Goal: Task Accomplishment & Management: Manage account settings

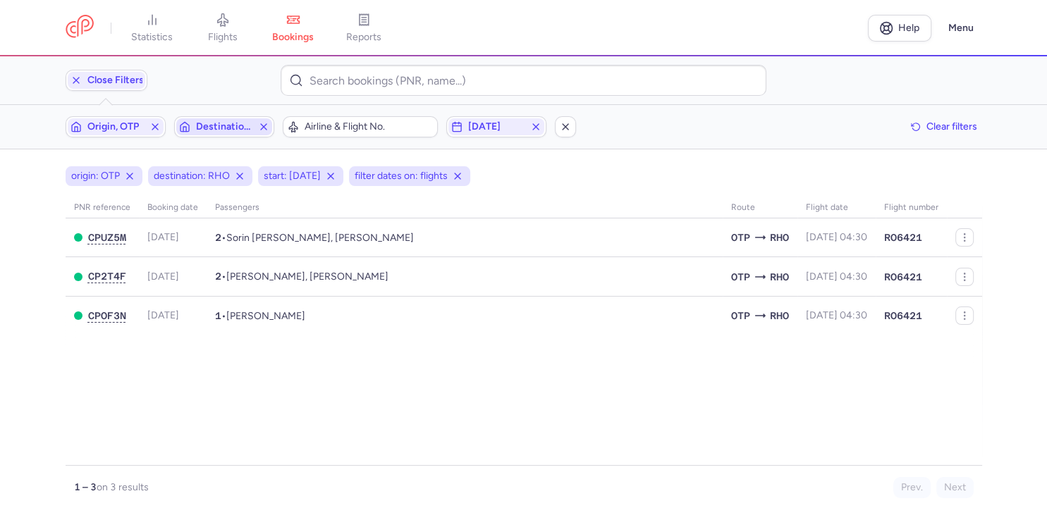
click at [240, 128] on span "Destination, RHO" at bounding box center [224, 126] width 56 height 11
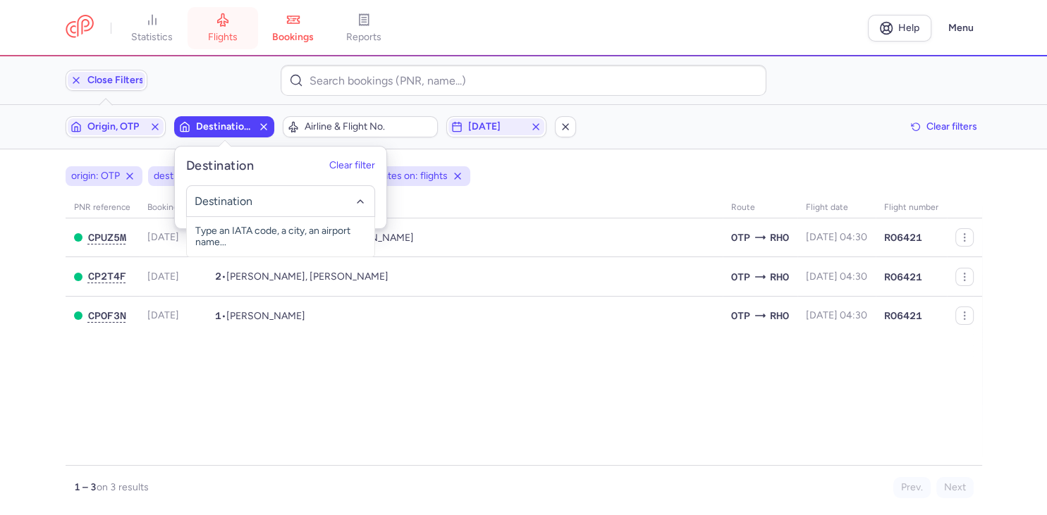
click at [228, 39] on span "flights" at bounding box center [223, 37] width 30 height 13
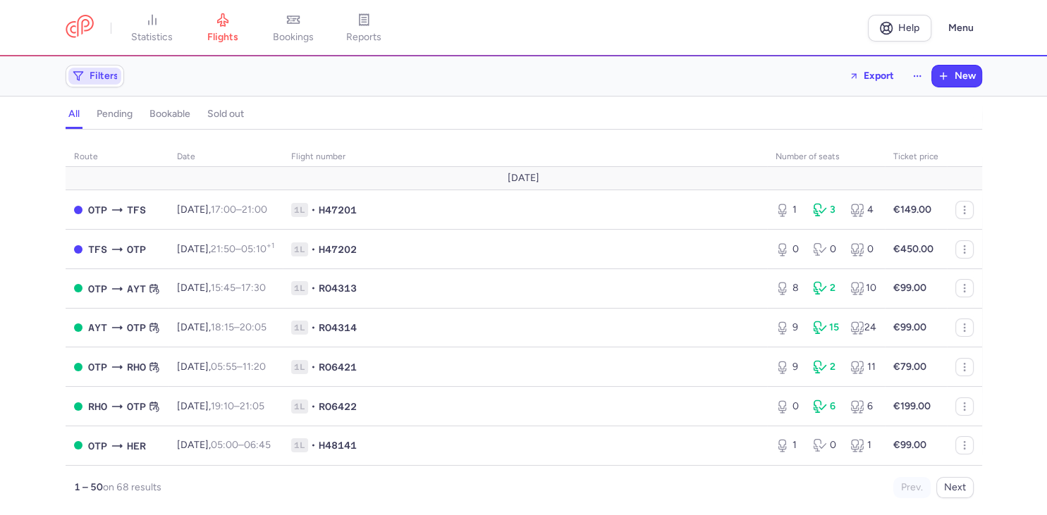
click at [91, 73] on span "Filters" at bounding box center [104, 76] width 29 height 11
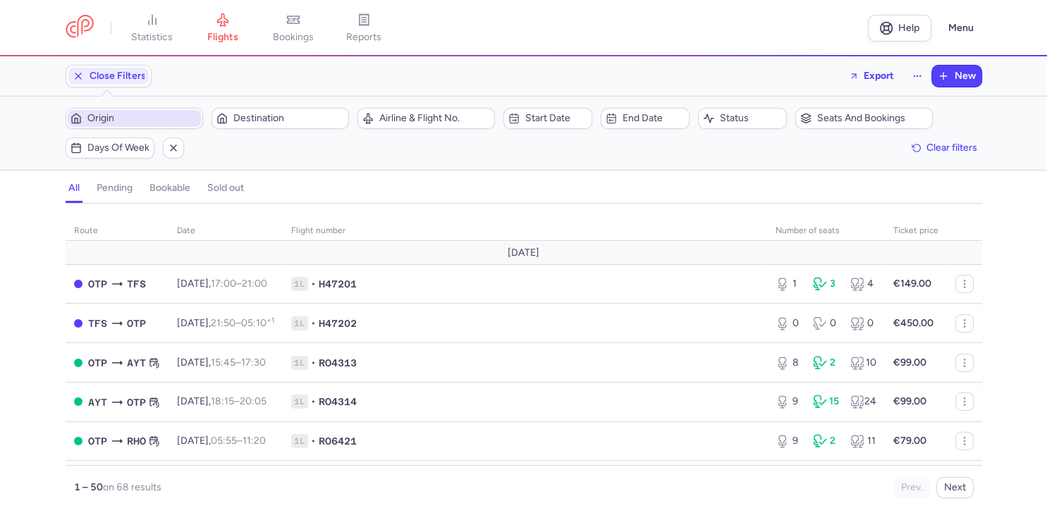
click at [121, 119] on span "Origin" at bounding box center [142, 118] width 111 height 11
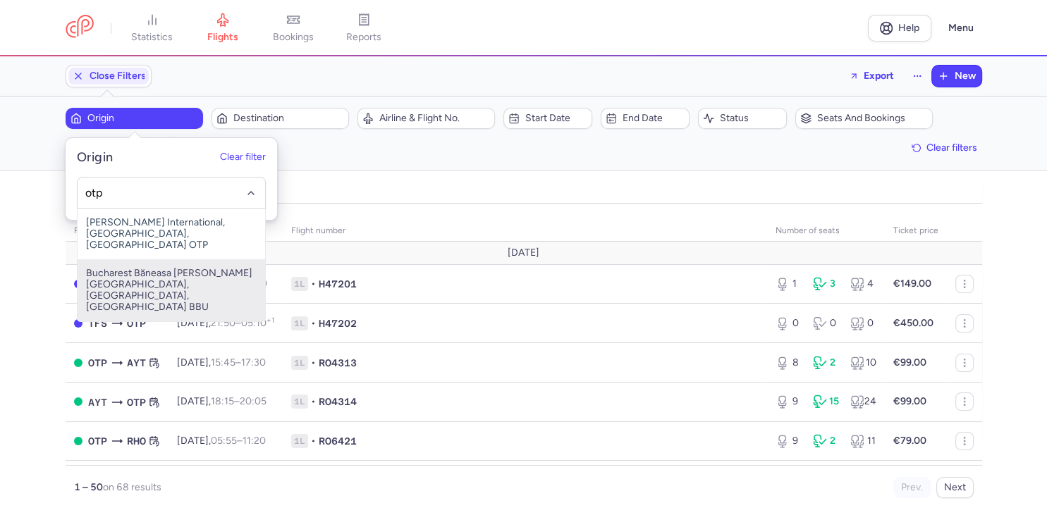
click at [139, 279] on span "Bucharest Băneasa [PERSON_NAME][GEOGRAPHIC_DATA], [GEOGRAPHIC_DATA], [GEOGRAPHI…" at bounding box center [172, 290] width 188 height 62
type input "otp"
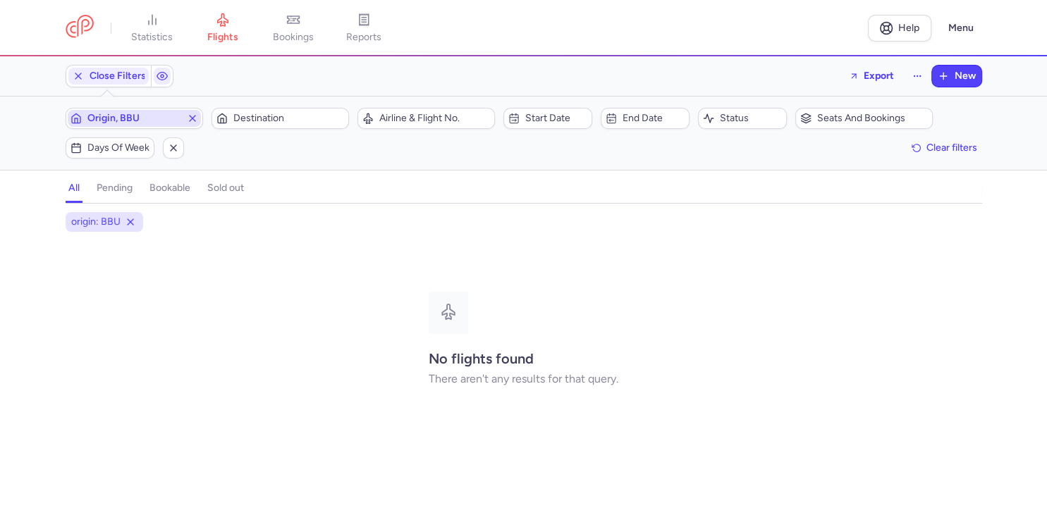
click at [154, 117] on span "Origin, BBU" at bounding box center [134, 118] width 94 height 11
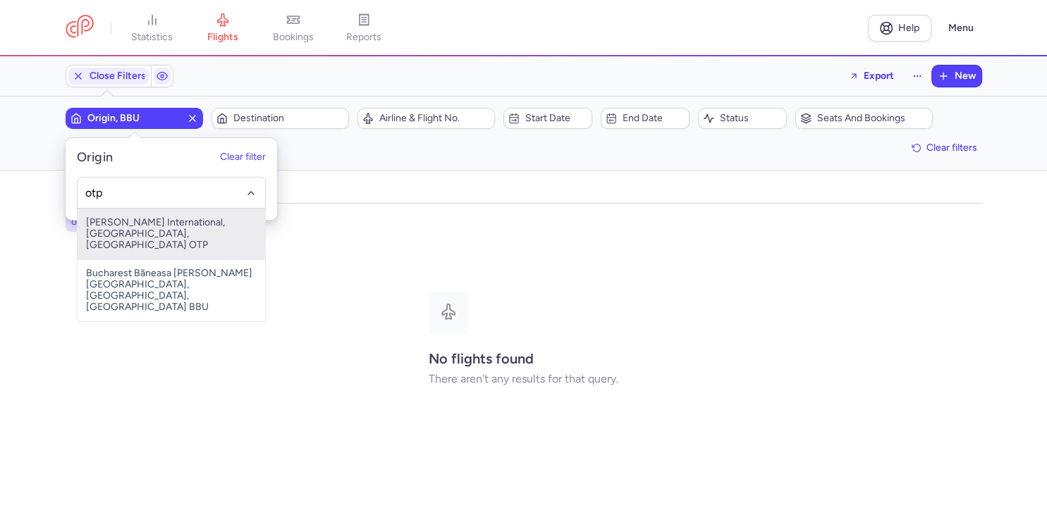
click at [155, 221] on span "[PERSON_NAME] International, [GEOGRAPHIC_DATA], [GEOGRAPHIC_DATA] OTP" at bounding box center [172, 234] width 188 height 51
type input "otp"
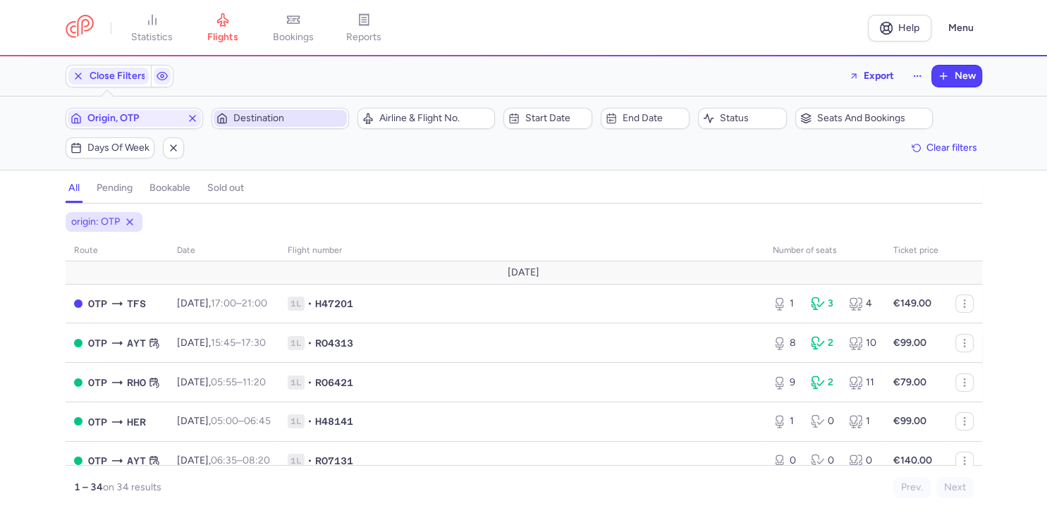
click at [249, 122] on span "Destination" at bounding box center [288, 118] width 111 height 11
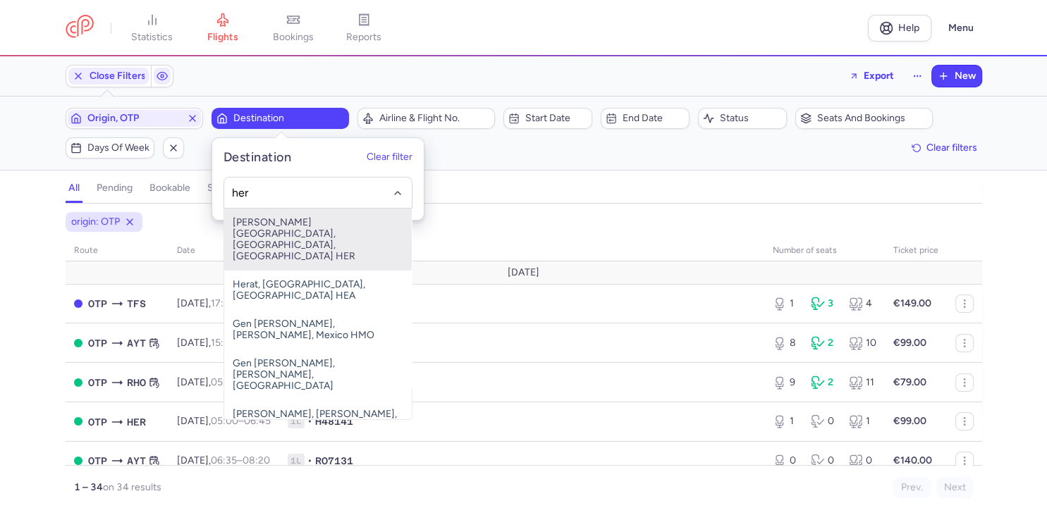
click at [324, 233] on span "[PERSON_NAME][GEOGRAPHIC_DATA], [GEOGRAPHIC_DATA], [GEOGRAPHIC_DATA] HER" at bounding box center [318, 240] width 188 height 62
type input "her"
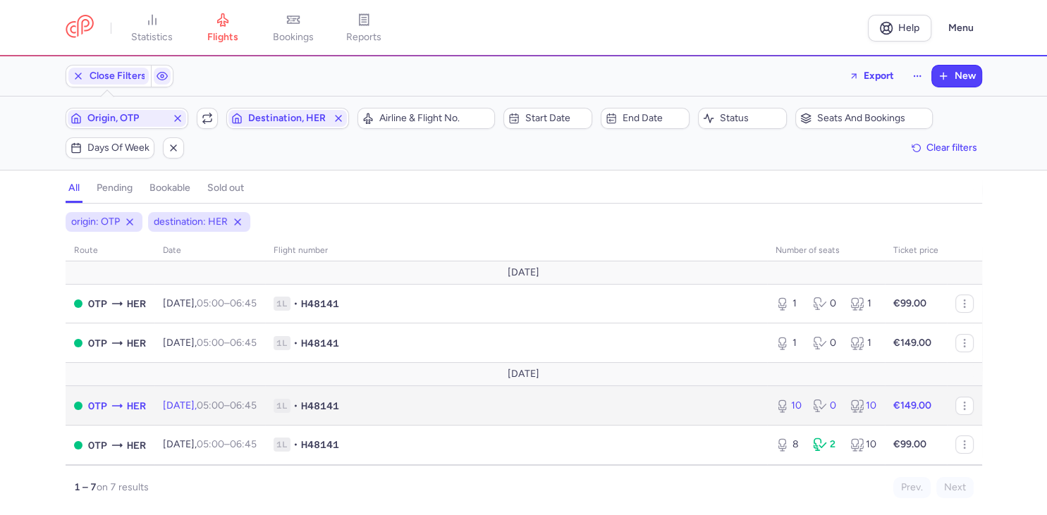
click at [738, 413] on span "1L • H48141" at bounding box center [516, 406] width 485 height 14
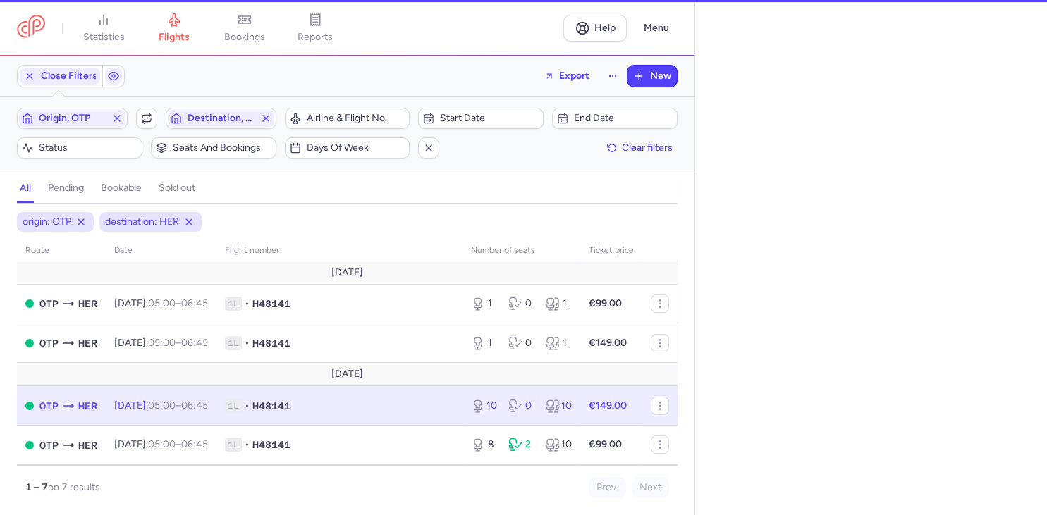
select select "days"
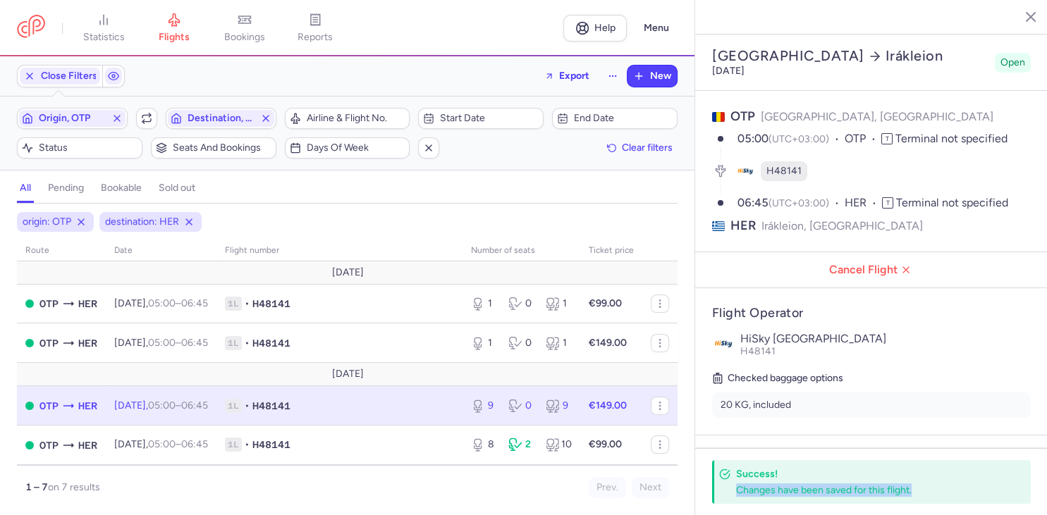
click at [797, 496] on div "Changes have been saved for this flight." at bounding box center [868, 490] width 264 height 13
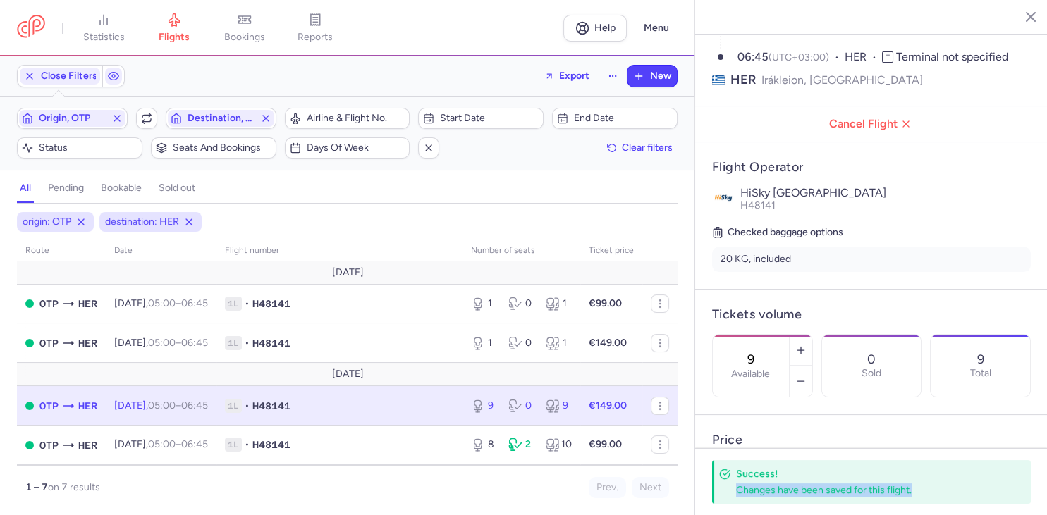
scroll to position [243, 0]
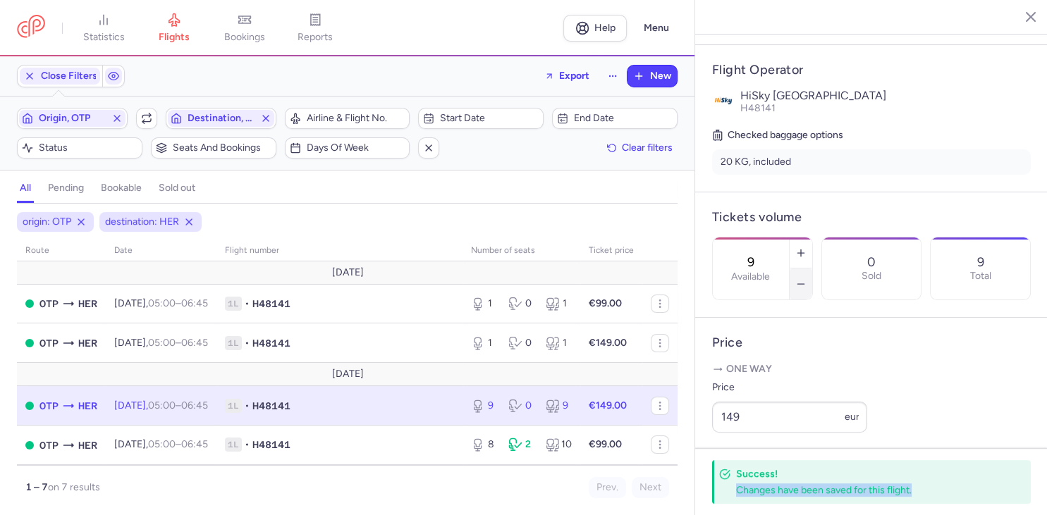
click at [797, 278] on icon "button" at bounding box center [800, 283] width 11 height 11
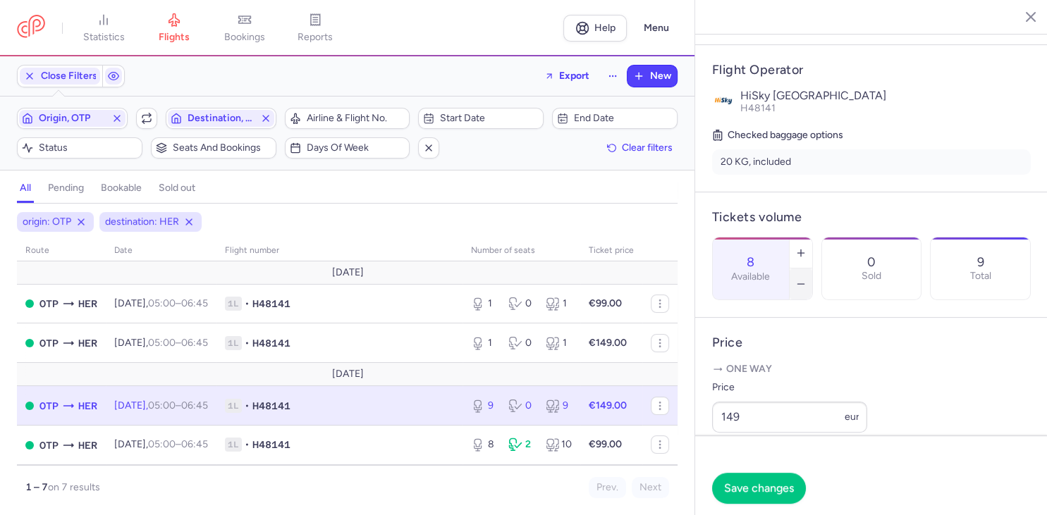
click at [797, 278] on icon "button" at bounding box center [800, 283] width 11 height 11
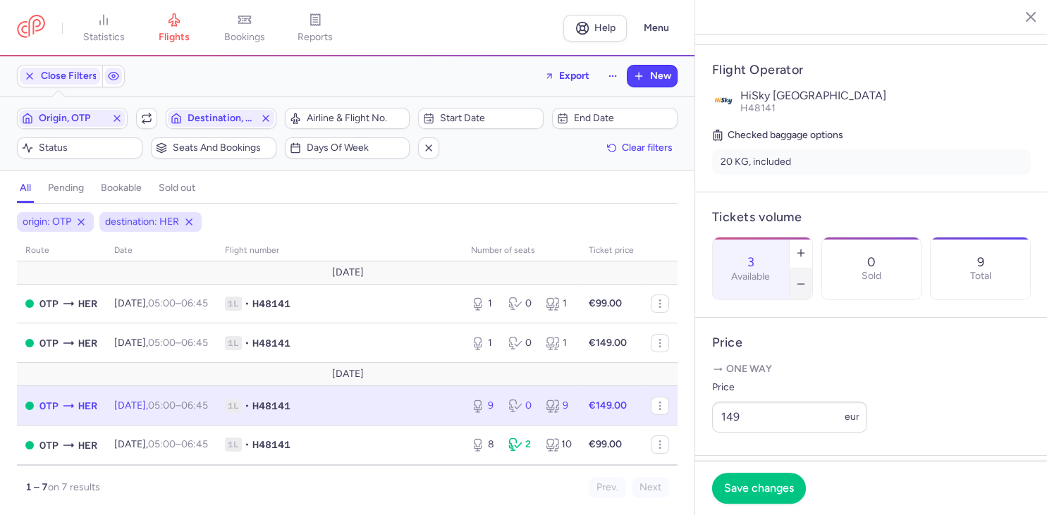
click at [797, 278] on icon "button" at bounding box center [800, 283] width 11 height 11
click at [753, 486] on span "Save changes" at bounding box center [759, 488] width 70 height 13
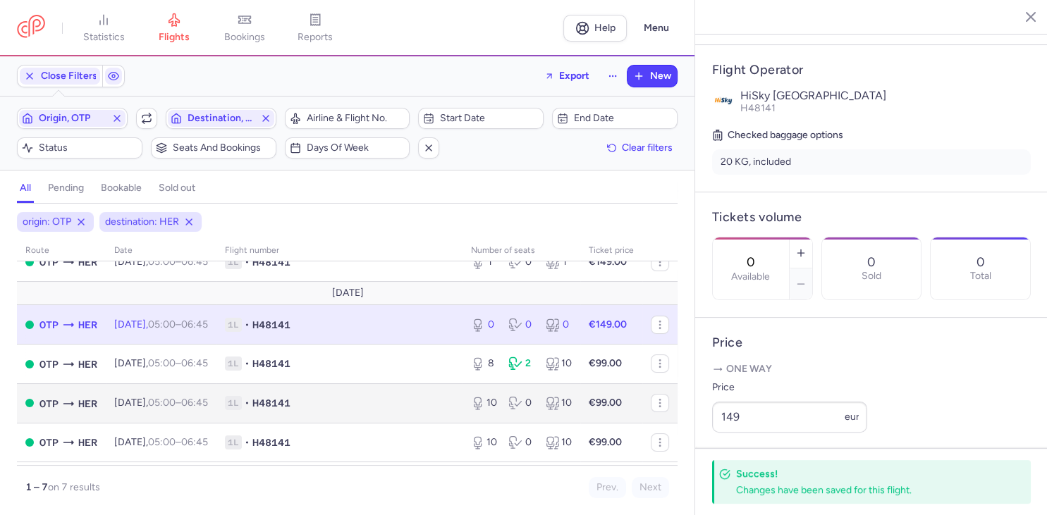
scroll to position [123, 0]
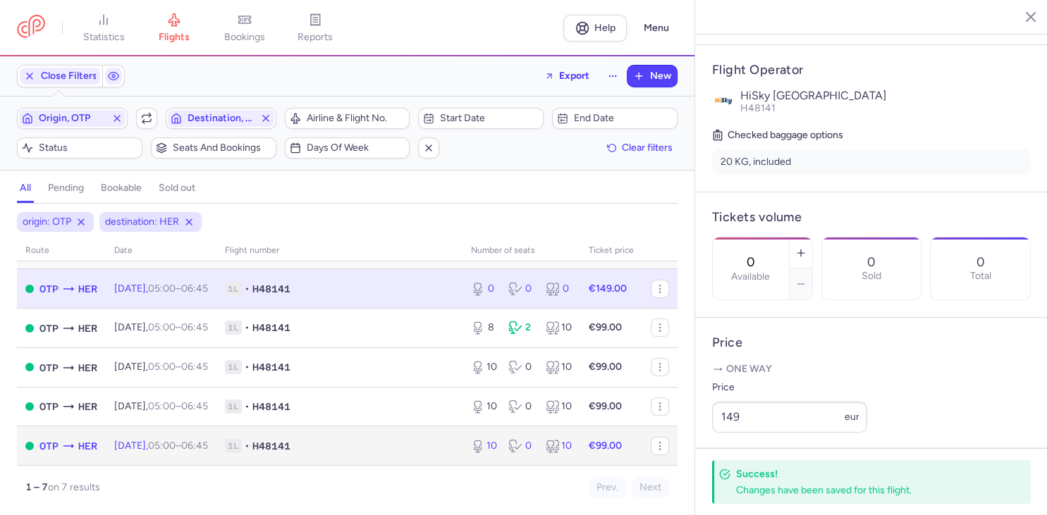
click at [396, 444] on span "1L • H48141" at bounding box center [339, 446] width 229 height 14
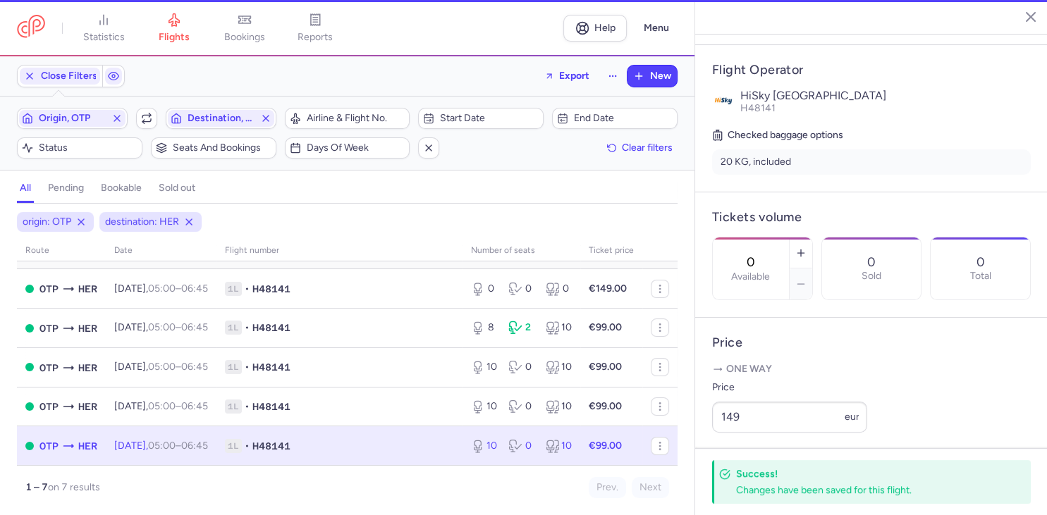
type input "10"
type input "2"
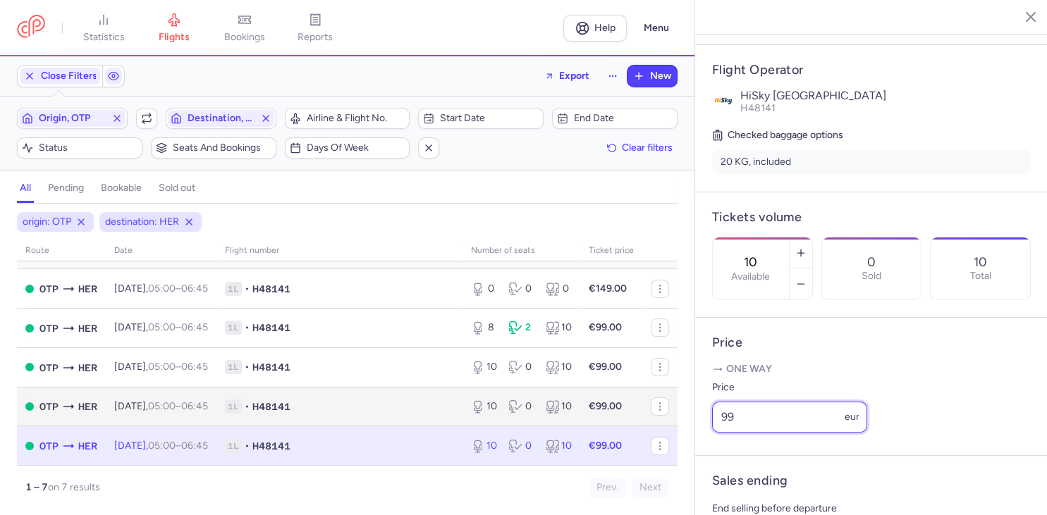
drag, startPoint x: 732, startPoint y: 387, endPoint x: 627, endPoint y: 391, distance: 104.4
click at [712, 402] on input "99" at bounding box center [789, 417] width 155 height 31
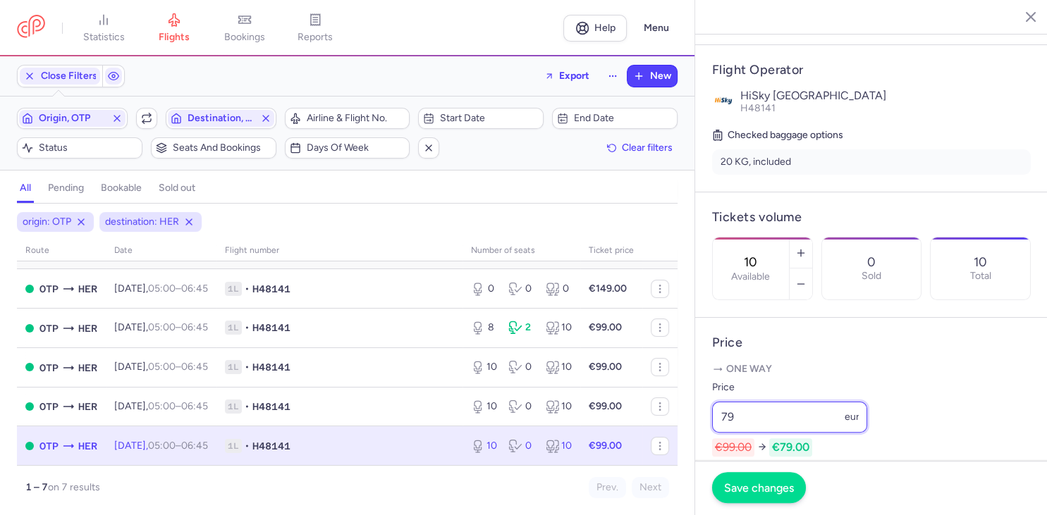
type input "79"
click at [757, 484] on span "Save changes" at bounding box center [759, 488] width 70 height 13
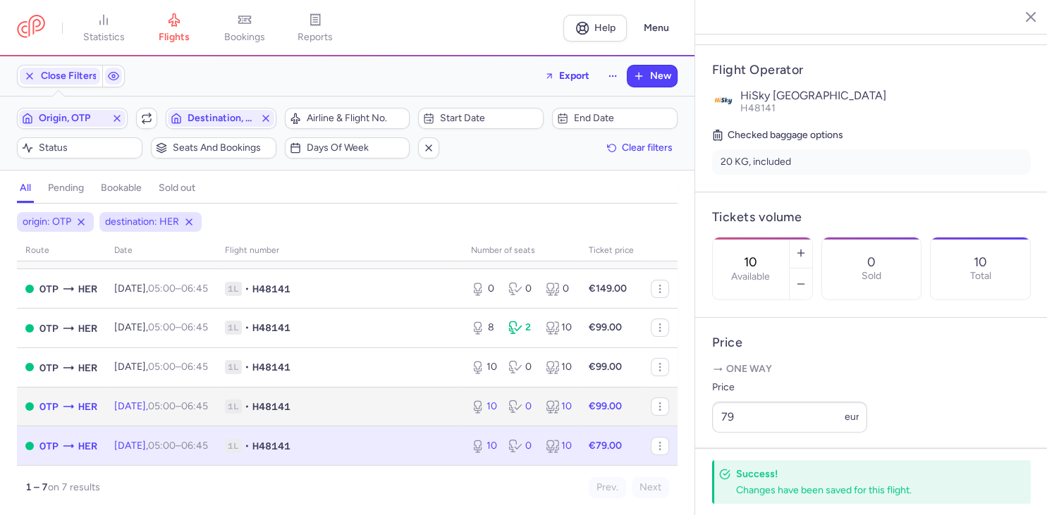
click at [365, 407] on span "1L • H48141" at bounding box center [339, 407] width 229 height 14
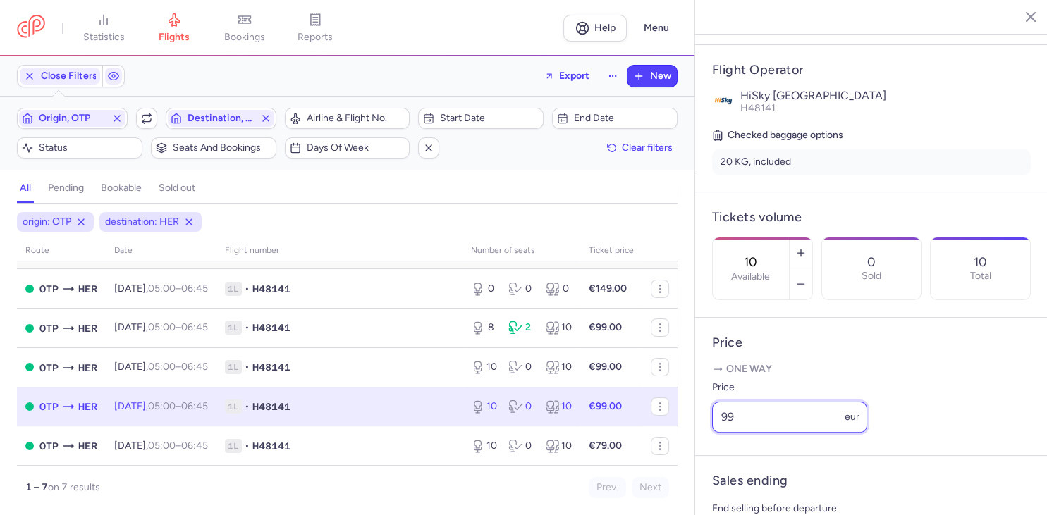
drag, startPoint x: 742, startPoint y: 385, endPoint x: 575, endPoint y: 386, distance: 167.1
click at [712, 402] on input "99" at bounding box center [789, 417] width 155 height 31
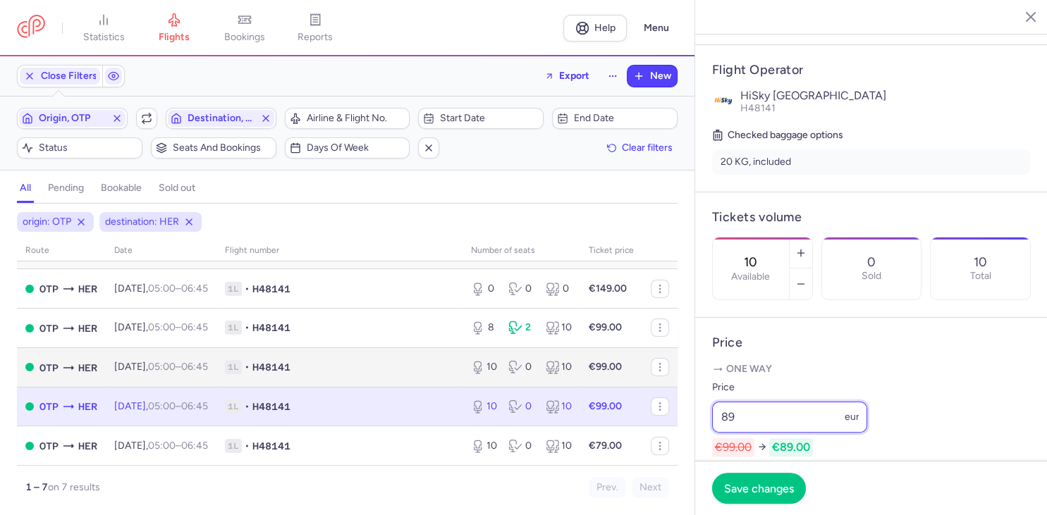
type input "89"
click at [414, 367] on span "1L • H48141" at bounding box center [339, 367] width 229 height 14
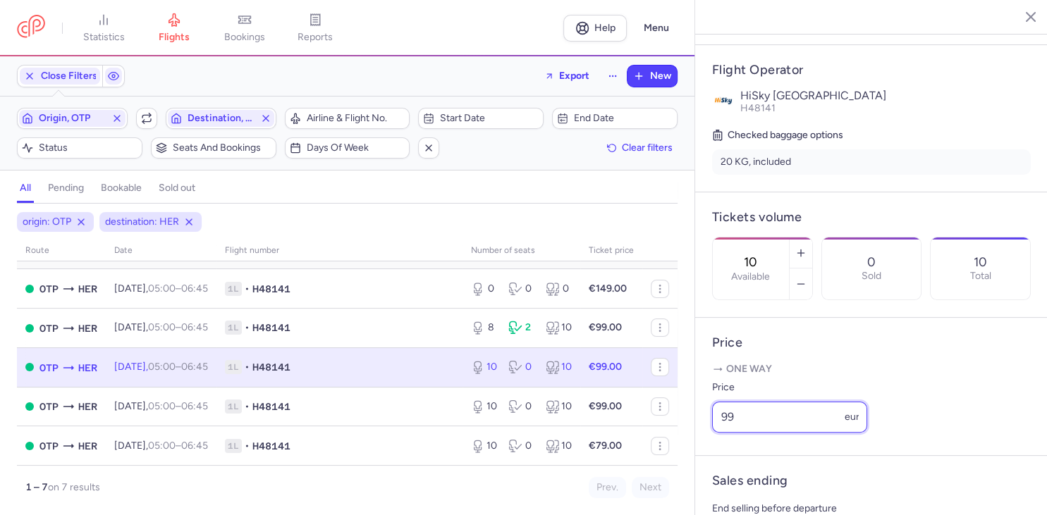
drag, startPoint x: 622, startPoint y: 384, endPoint x: 585, endPoint y: 384, distance: 36.7
click at [712, 402] on input "99" at bounding box center [789, 417] width 155 height 31
type input "89"
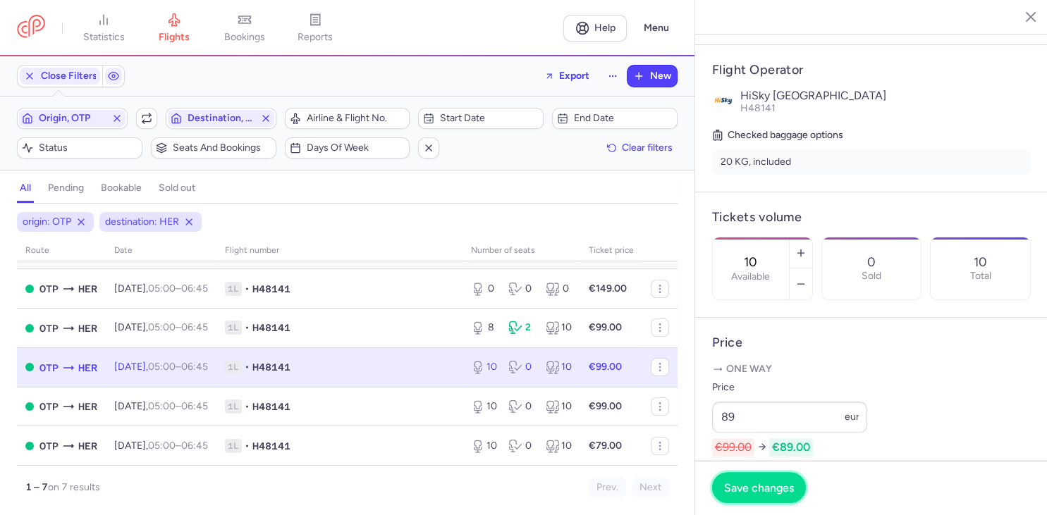
click at [738, 481] on button "Save changes" at bounding box center [759, 487] width 94 height 31
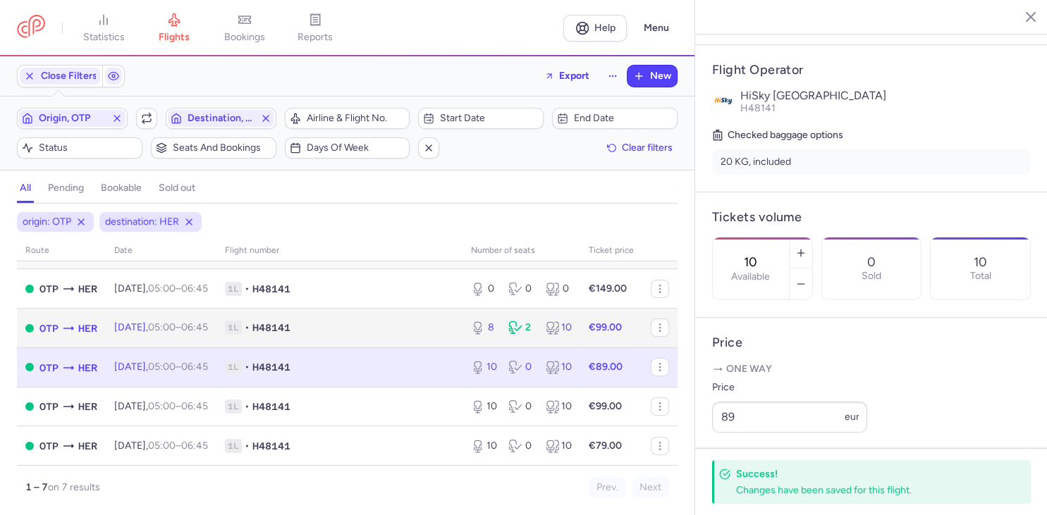
click at [360, 329] on span "1L • H48141" at bounding box center [339, 328] width 229 height 14
type input "8"
type input "1"
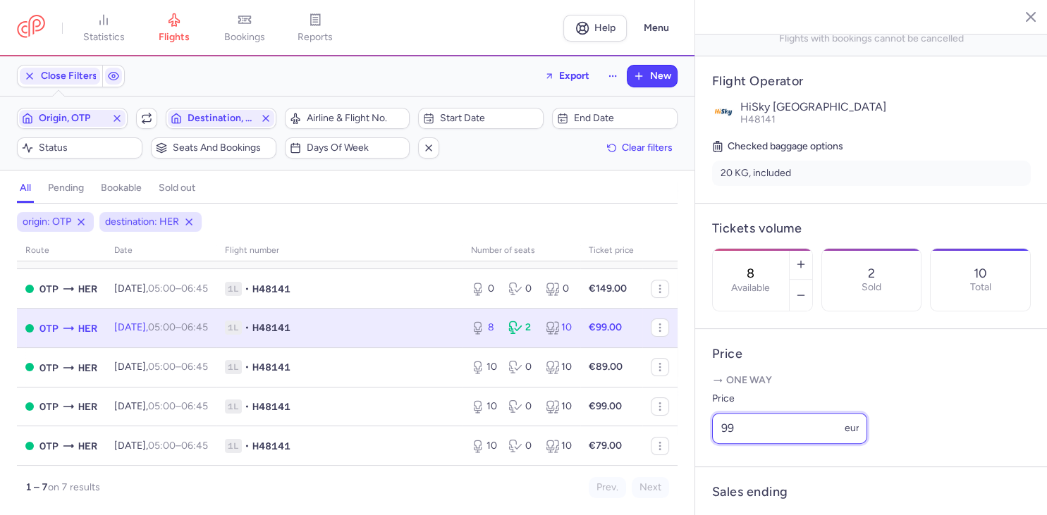
drag, startPoint x: 744, startPoint y: 402, endPoint x: 638, endPoint y: 395, distance: 106.7
click at [712, 413] on input "99" at bounding box center [789, 428] width 155 height 31
type input "89"
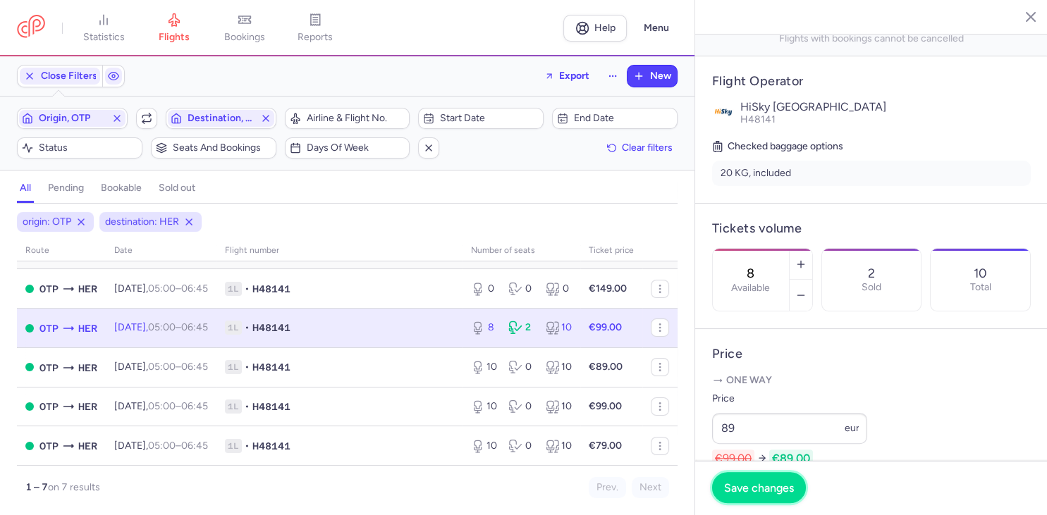
click at [774, 492] on span "Save changes" at bounding box center [759, 488] width 70 height 13
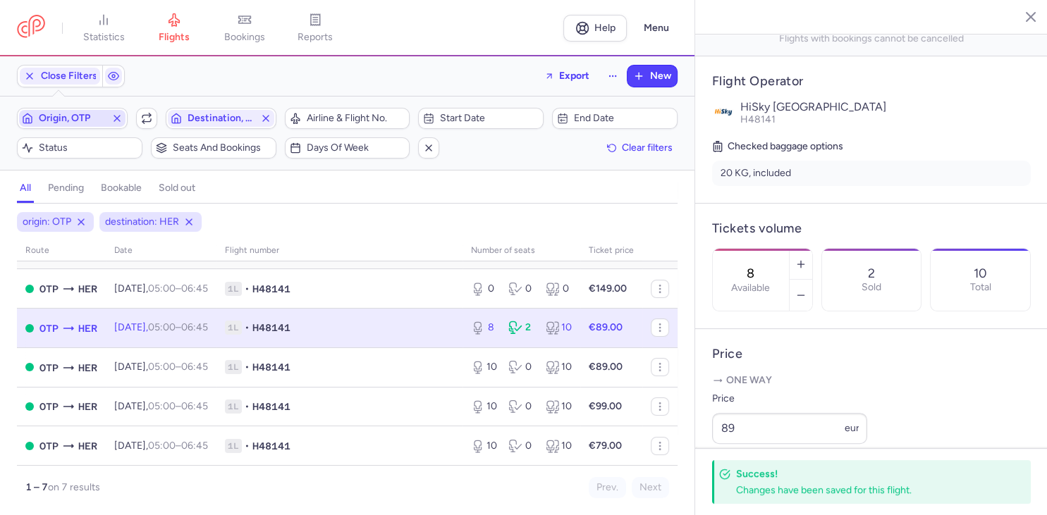
click at [92, 121] on span "Origin, OTP" at bounding box center [72, 118] width 67 height 11
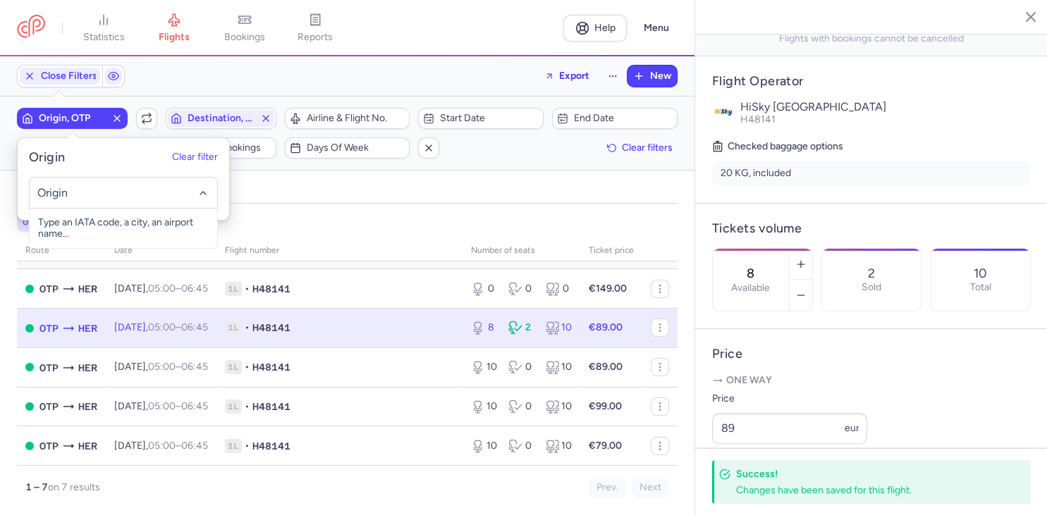
click at [82, 194] on input "-searchbox" at bounding box center [123, 193] width 173 height 16
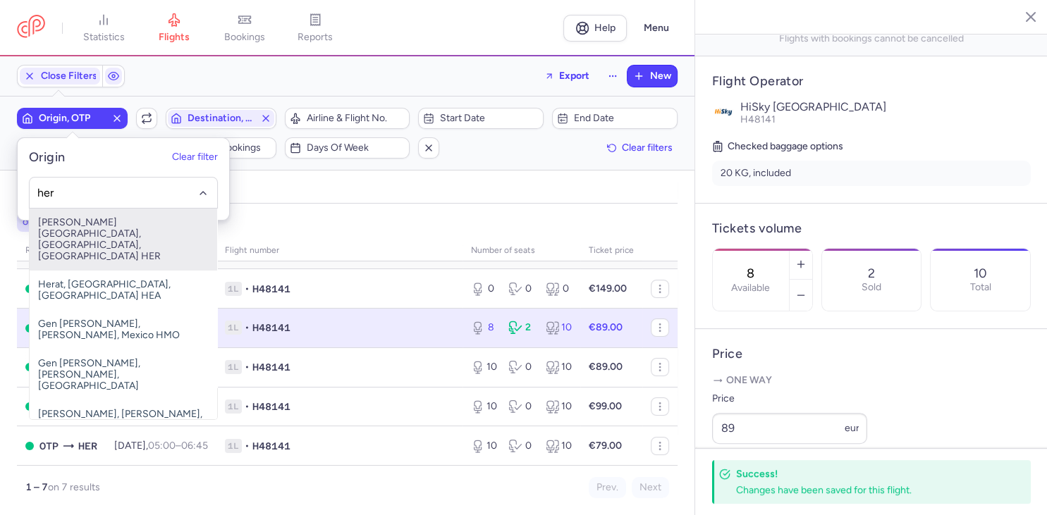
click at [88, 221] on span "[PERSON_NAME][GEOGRAPHIC_DATA], [GEOGRAPHIC_DATA], [GEOGRAPHIC_DATA] HER" at bounding box center [124, 240] width 188 height 62
type input "her"
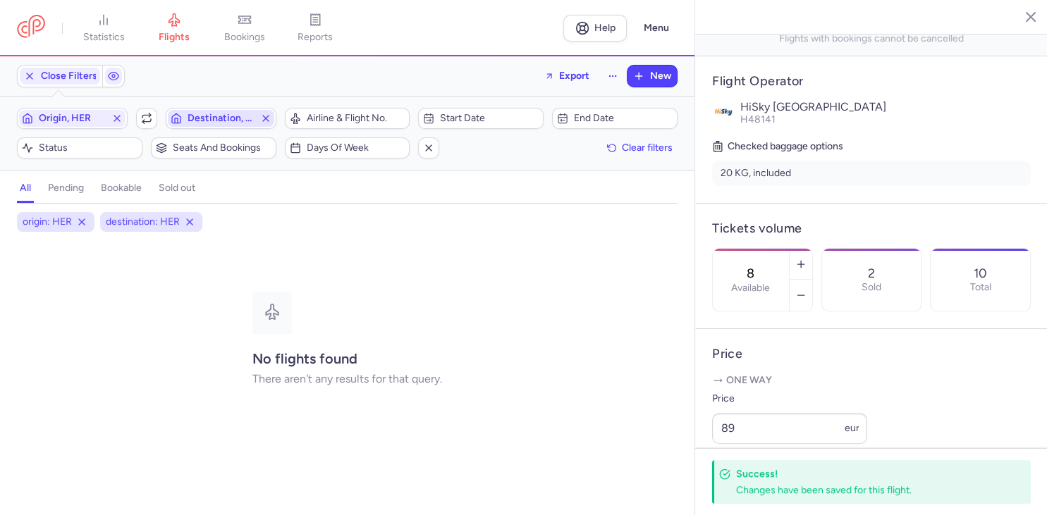
click at [204, 115] on span "Destination, HER" at bounding box center [221, 118] width 67 height 11
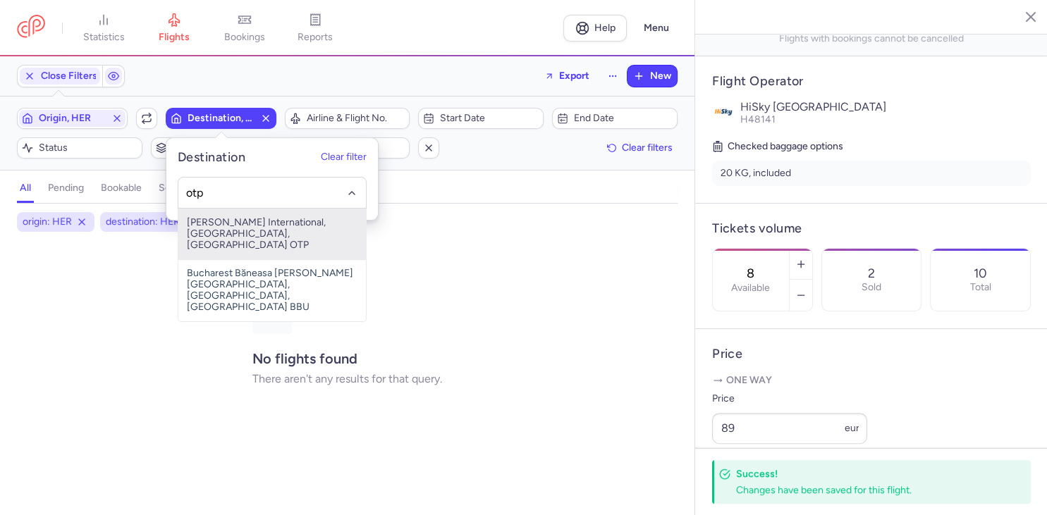
click at [262, 228] on span "[PERSON_NAME] International, [GEOGRAPHIC_DATA], [GEOGRAPHIC_DATA] OTP" at bounding box center [272, 234] width 188 height 51
type input "otp"
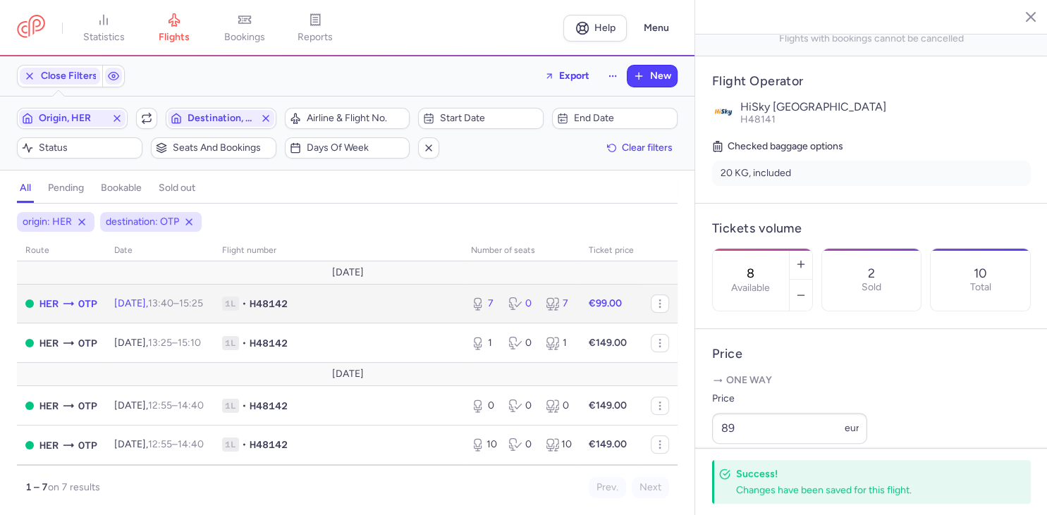
click at [391, 308] on span "1L • H48142" at bounding box center [338, 304] width 232 height 14
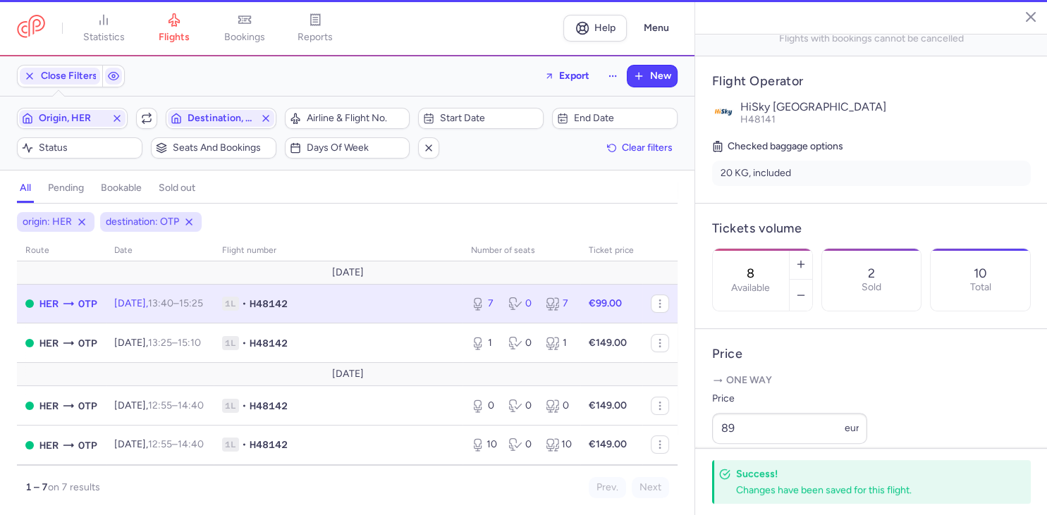
type input "7"
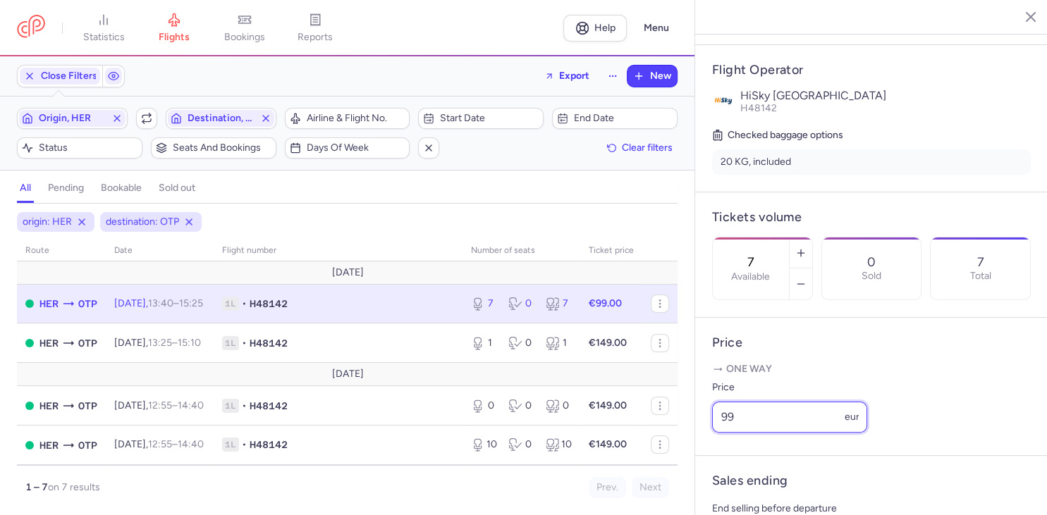
drag, startPoint x: 752, startPoint y: 386, endPoint x: 597, endPoint y: 386, distance: 154.4
click at [712, 402] on input "99" at bounding box center [789, 417] width 155 height 31
type input "79"
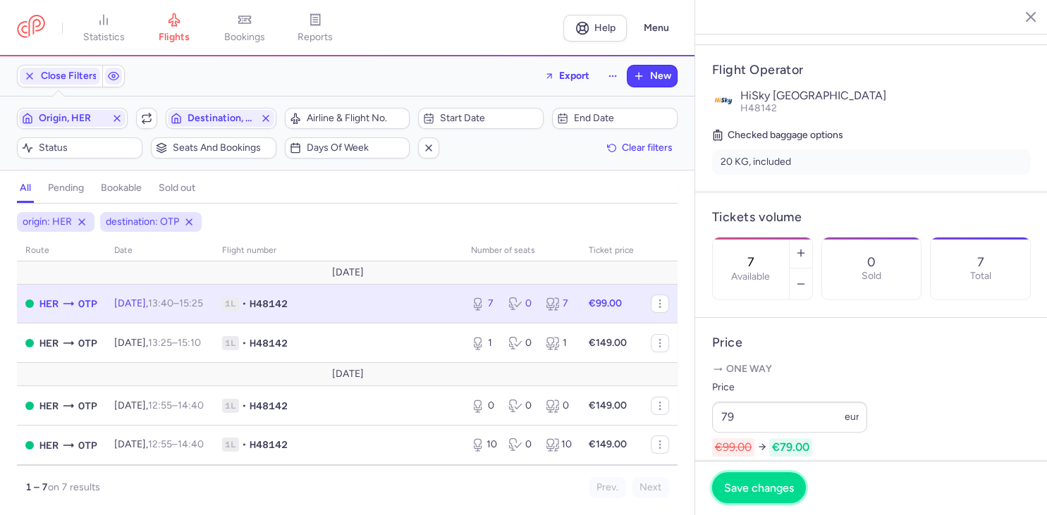
click at [788, 486] on span "Save changes" at bounding box center [759, 488] width 70 height 13
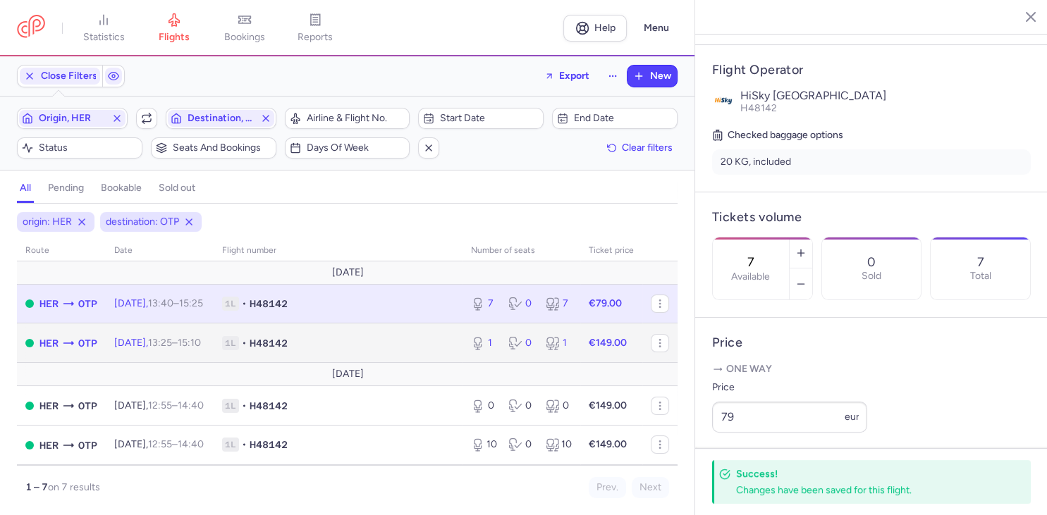
click at [370, 339] on span "1L • H48142" at bounding box center [338, 343] width 232 height 14
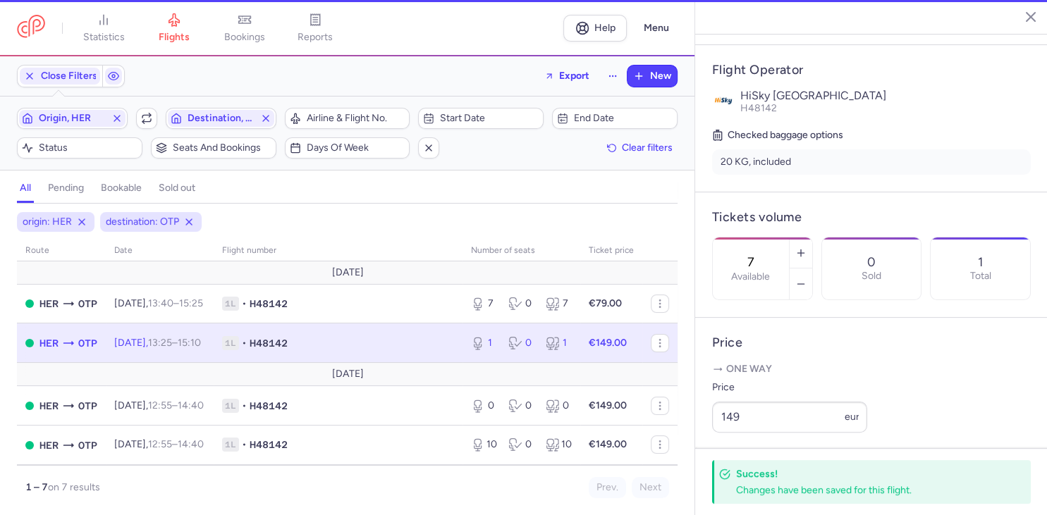
type input "1"
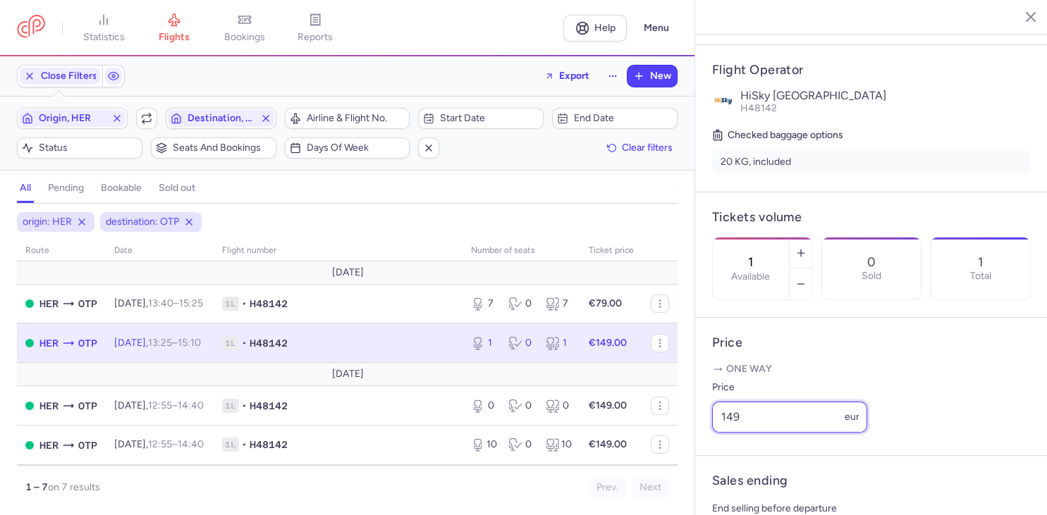
drag, startPoint x: 750, startPoint y: 388, endPoint x: 676, endPoint y: 393, distance: 74.2
click at [712, 402] on input "149" at bounding box center [789, 417] width 155 height 31
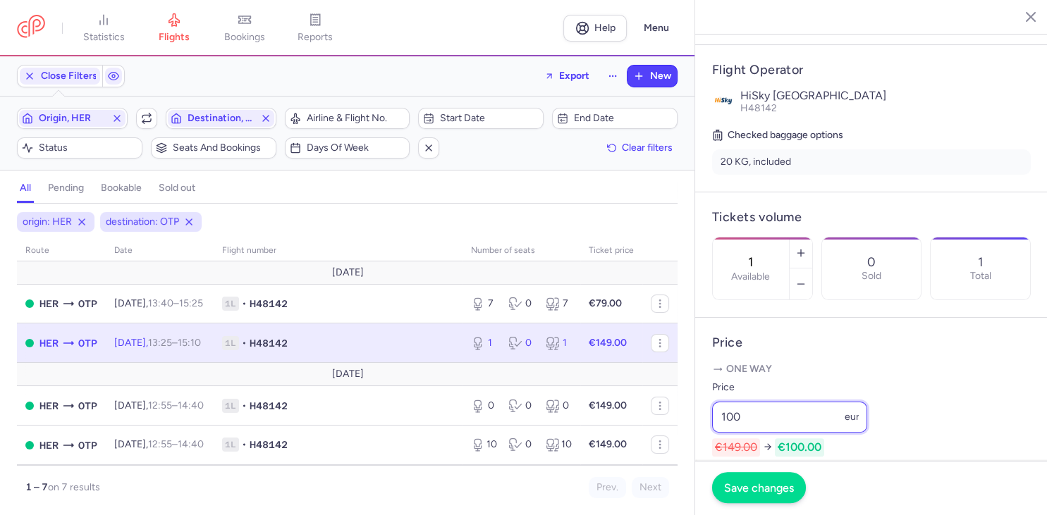
type input "100"
click at [759, 492] on span "Save changes" at bounding box center [759, 488] width 70 height 13
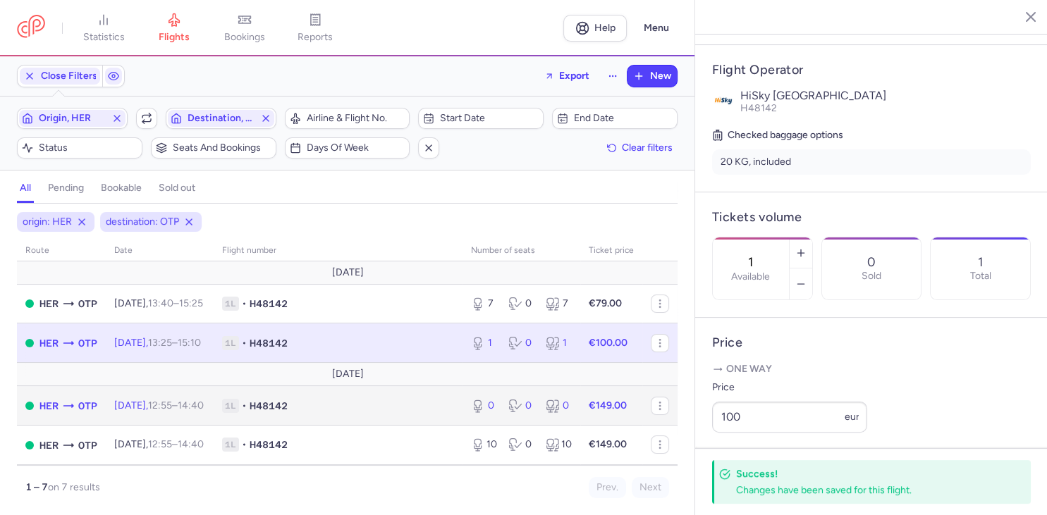
click at [288, 403] on span "H48142" at bounding box center [269, 406] width 38 height 14
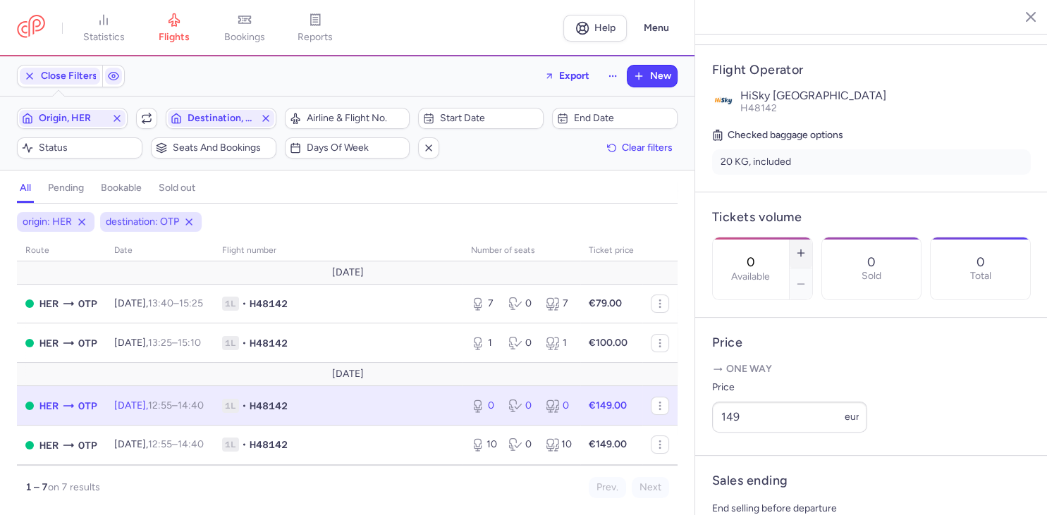
click at [802, 247] on icon "button" at bounding box center [800, 252] width 11 height 11
type input "1"
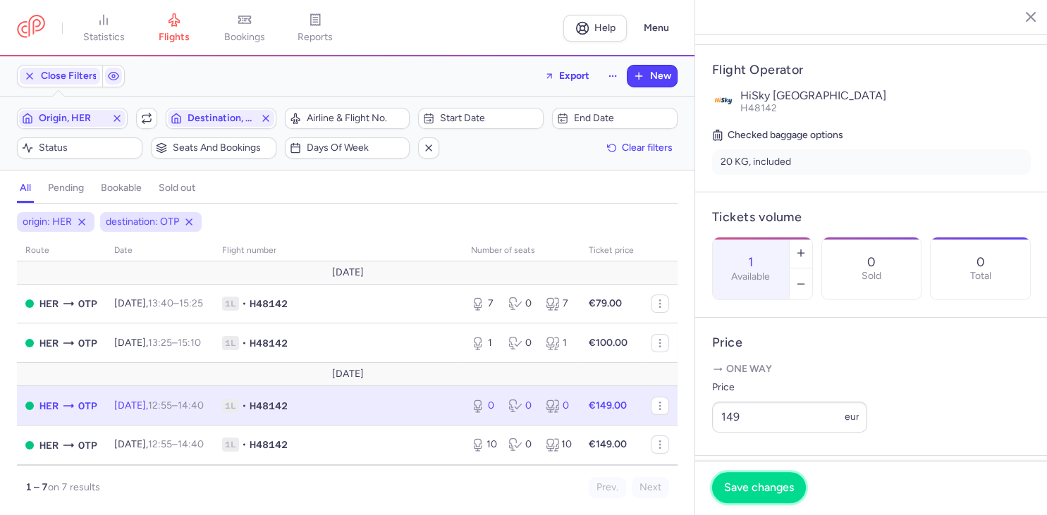
click at [753, 494] on span "Save changes" at bounding box center [759, 488] width 70 height 13
